Goal: Navigation & Orientation: Find specific page/section

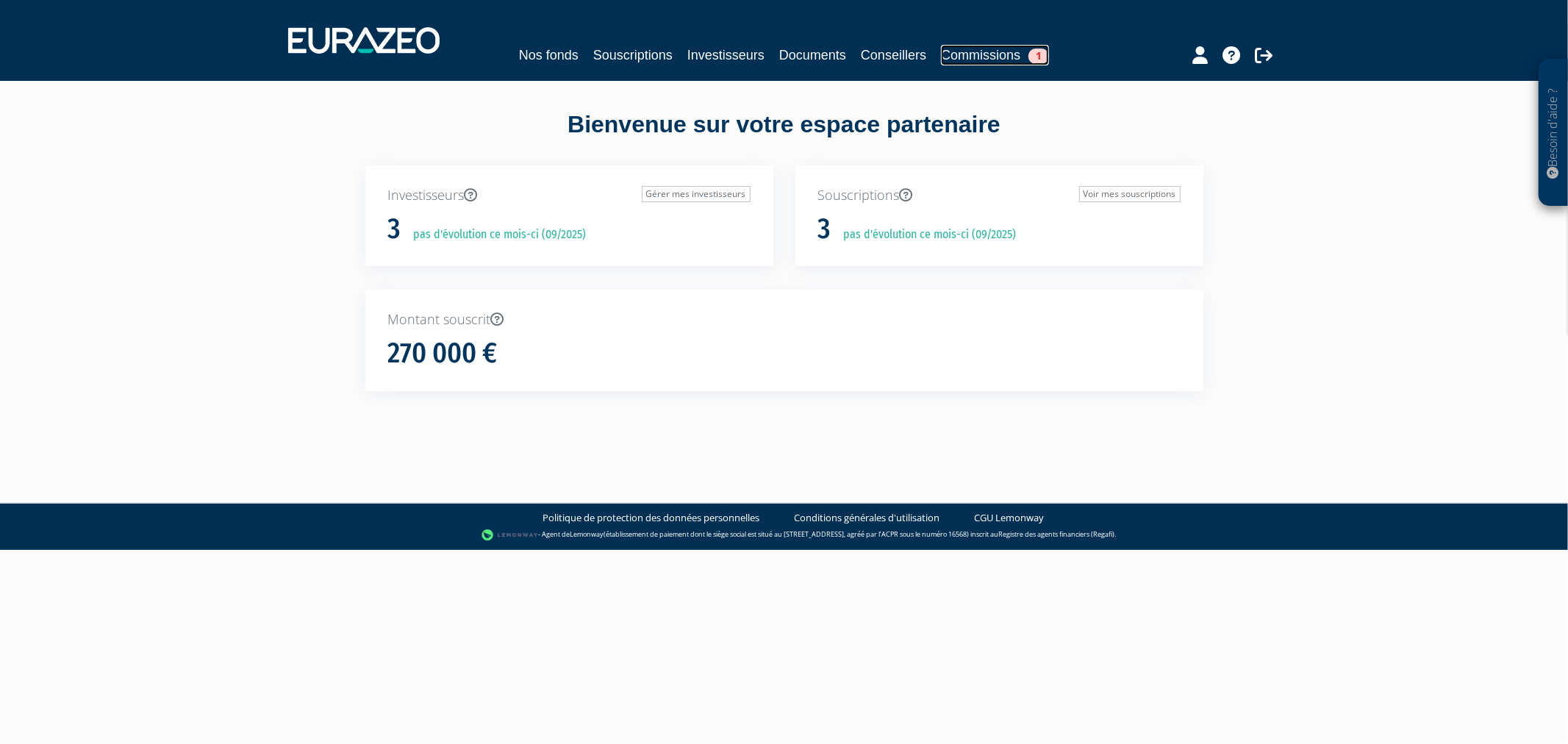
click at [994, 62] on link "Commissions 1" at bounding box center [994, 55] width 108 height 21
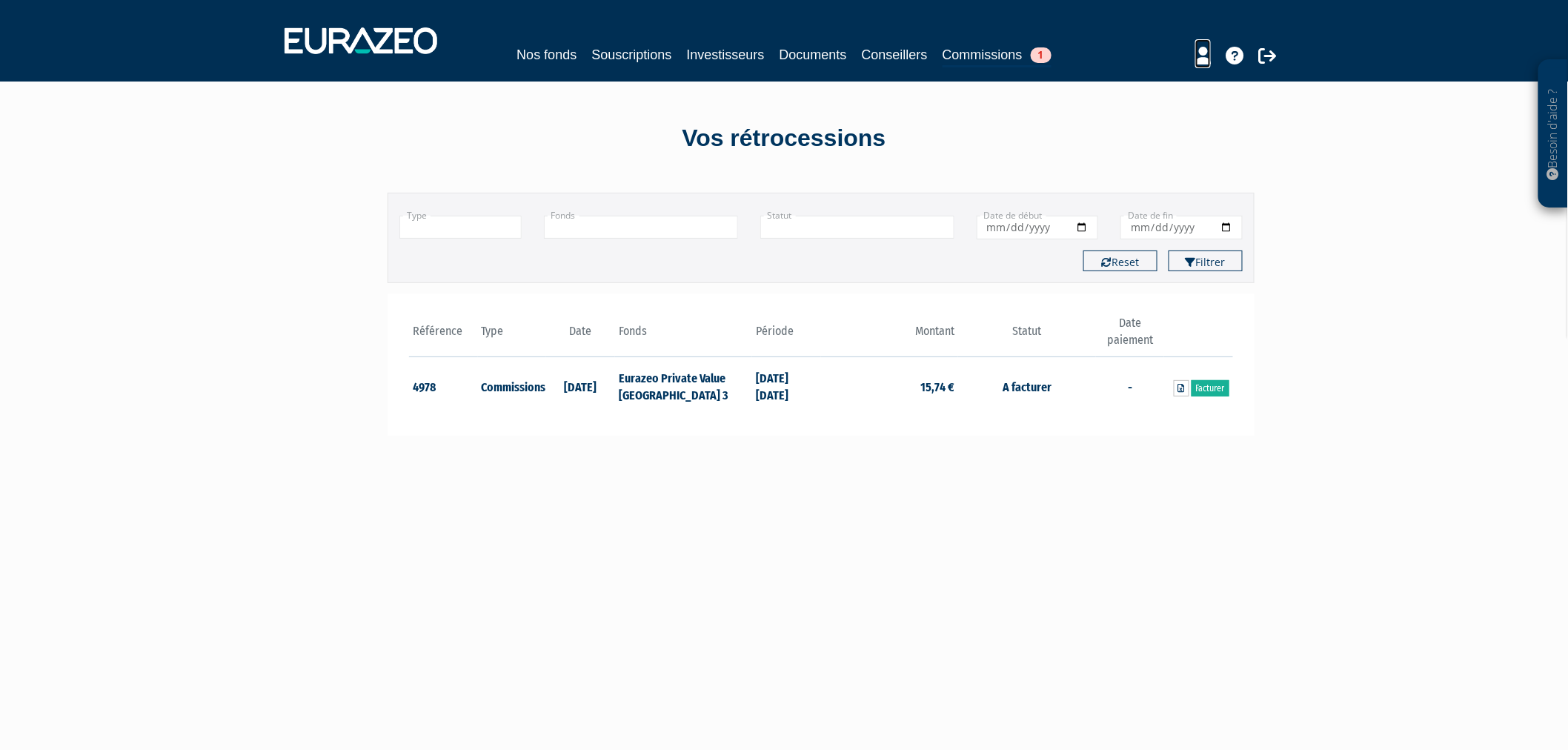
click at [1206, 51] on icon at bounding box center [1203, 55] width 16 height 17
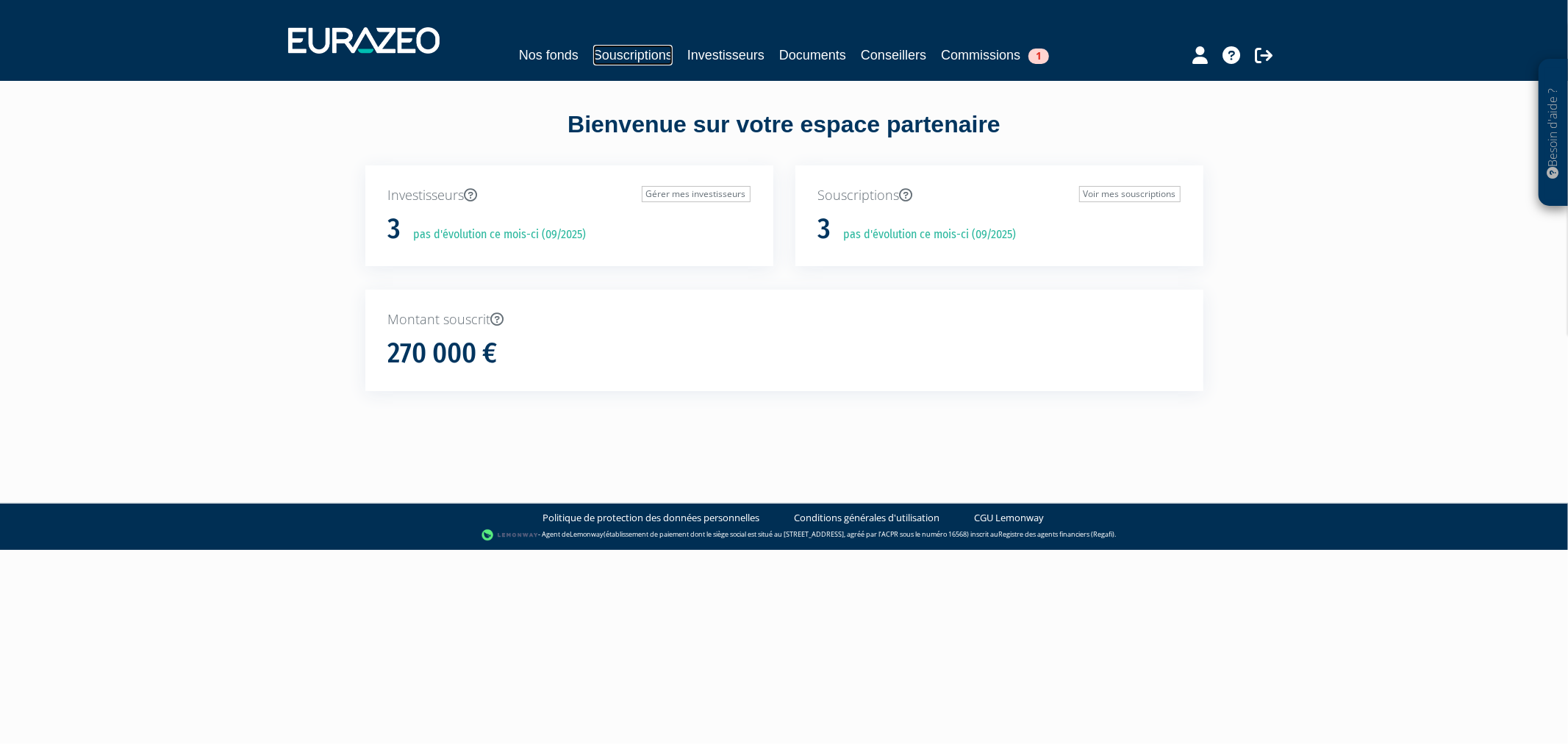
click at [606, 49] on link "Souscriptions" at bounding box center [632, 55] width 80 height 21
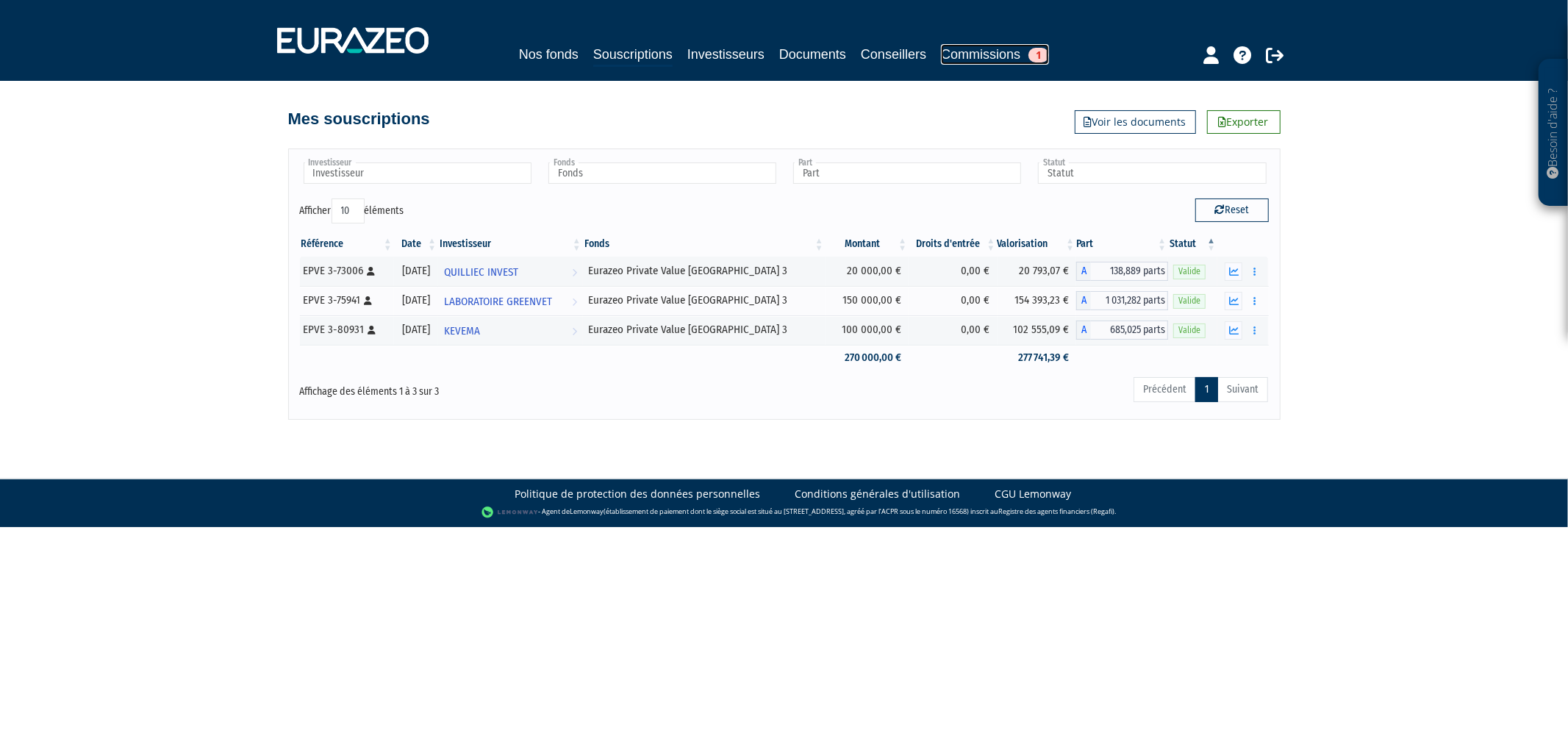
click at [992, 47] on link "Commissions 1" at bounding box center [994, 54] width 108 height 21
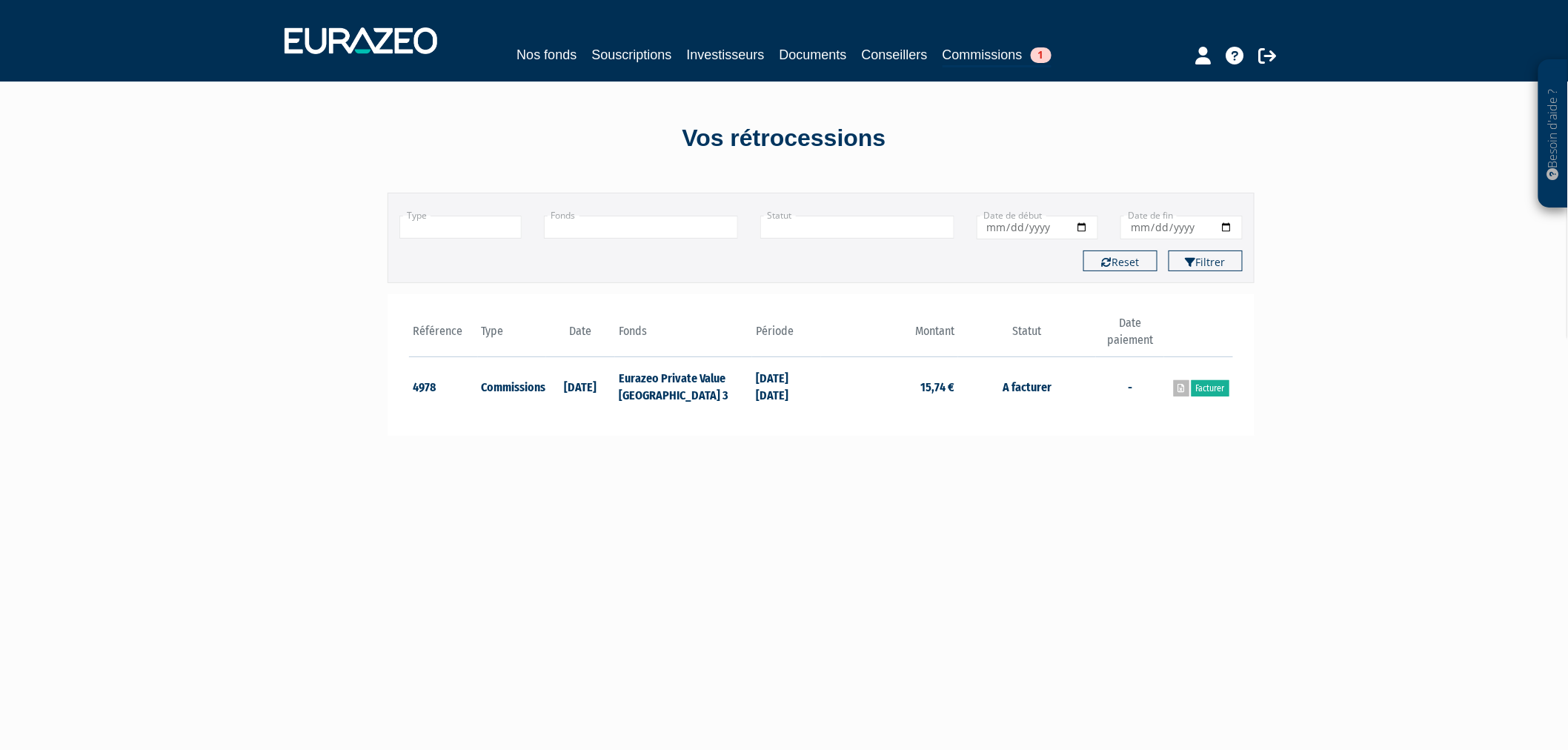
click at [1186, 394] on link at bounding box center [1182, 389] width 16 height 17
click at [632, 46] on link "Souscriptions" at bounding box center [631, 55] width 80 height 21
